Goal: Task Accomplishment & Management: Manage account settings

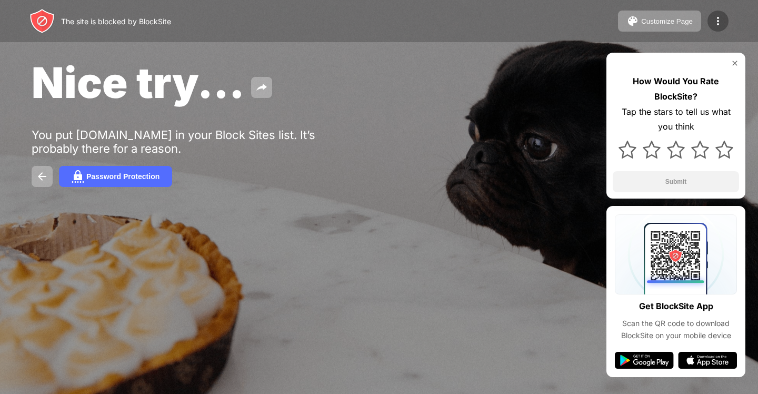
click at [719, 21] on img at bounding box center [718, 21] width 13 height 13
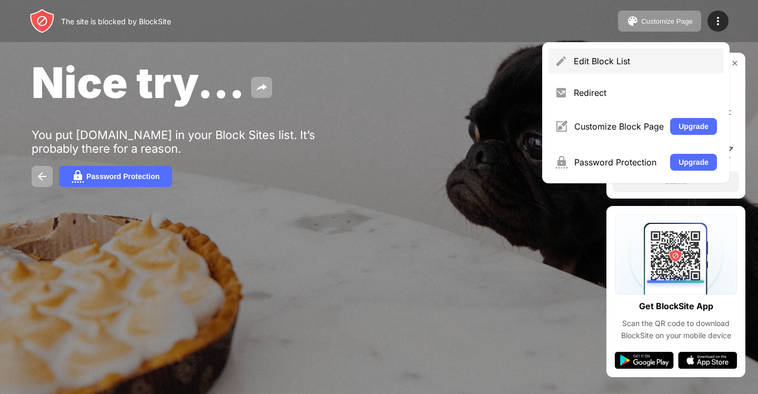
click at [597, 55] on div "Edit Block List" at bounding box center [636, 60] width 175 height 25
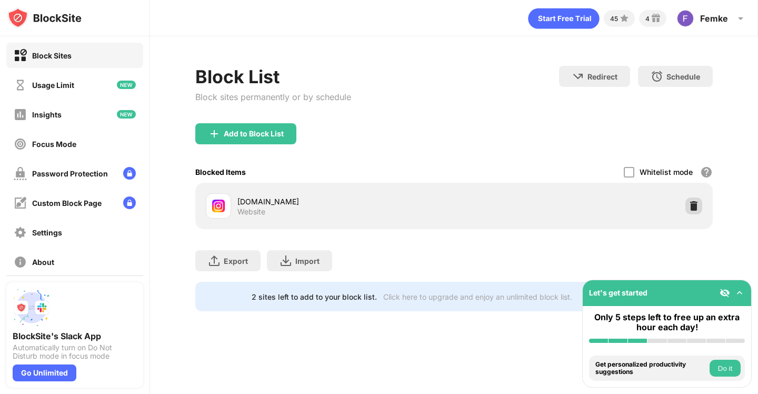
click at [692, 207] on img at bounding box center [694, 206] width 11 height 11
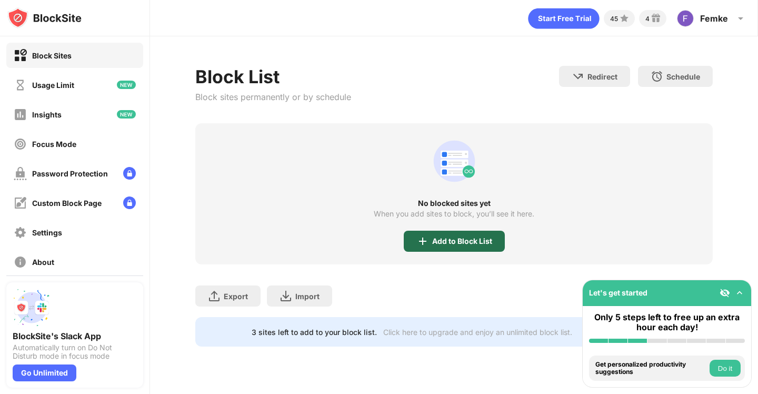
click at [448, 248] on div "Add to Block List" at bounding box center [454, 241] width 101 height 21
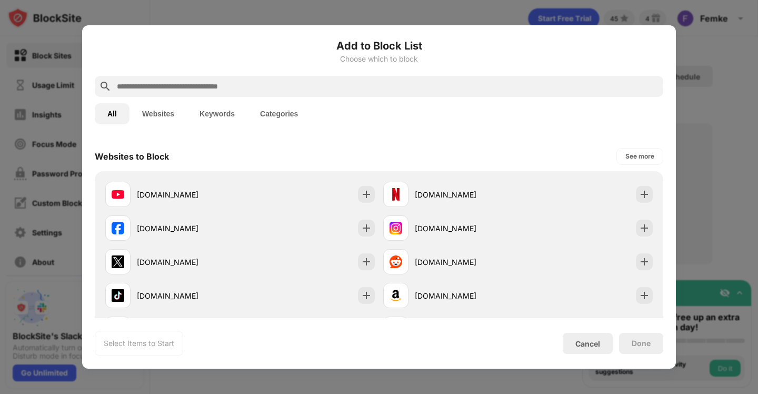
scroll to position [149, 0]
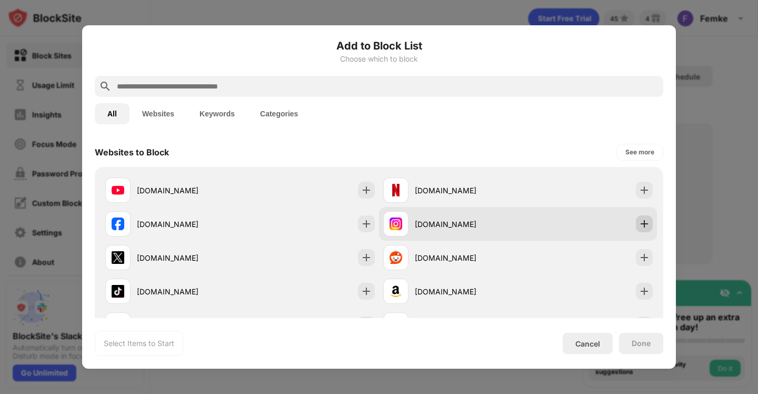
click at [640, 222] on img at bounding box center [644, 223] width 11 height 11
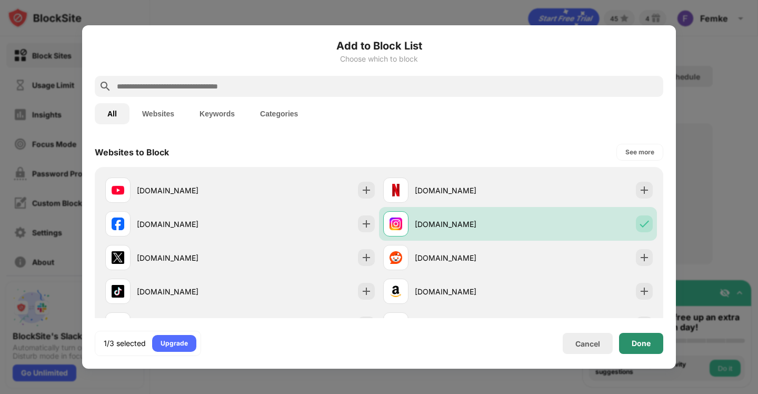
click at [635, 342] on div "Done" at bounding box center [641, 343] width 19 height 8
